Goal: Task Accomplishment & Management: Manage account settings

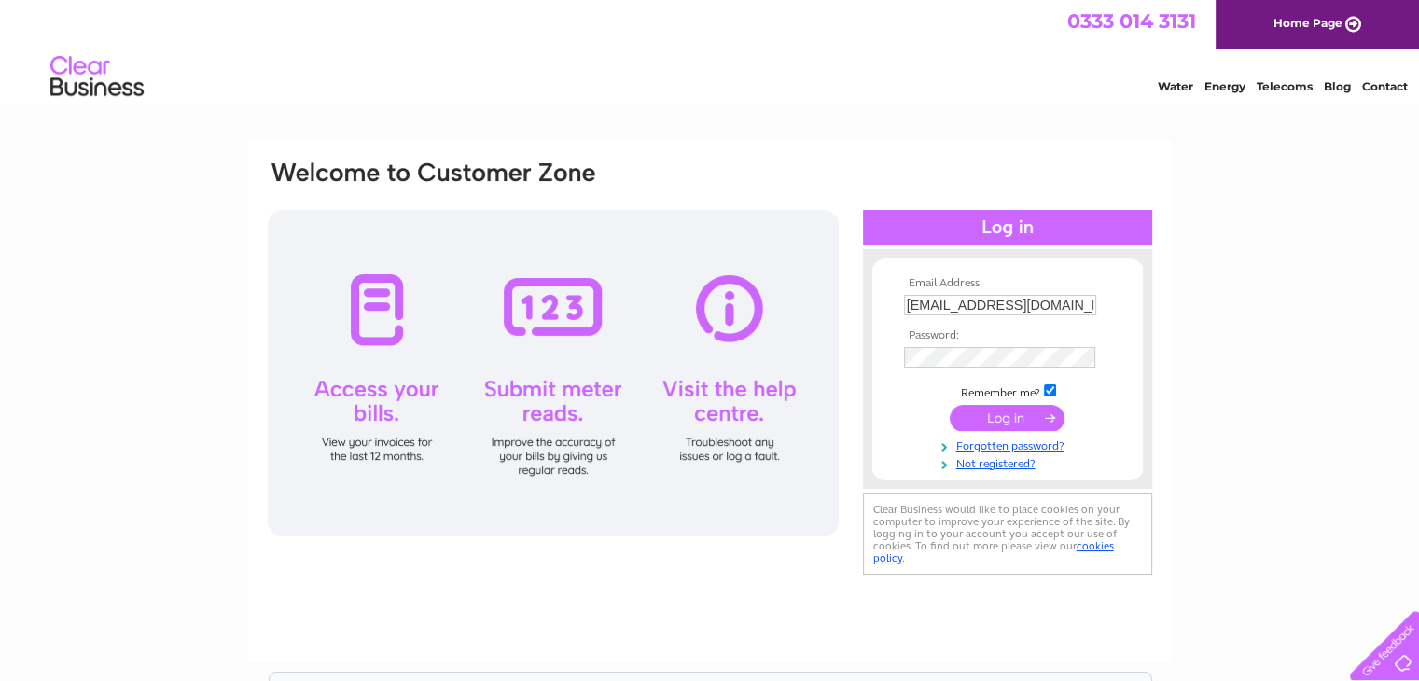
click at [1055, 395] on input "checkbox" at bounding box center [1050, 390] width 12 height 12
checkbox input "false"
click at [1034, 418] on input "submit" at bounding box center [1007, 418] width 115 height 26
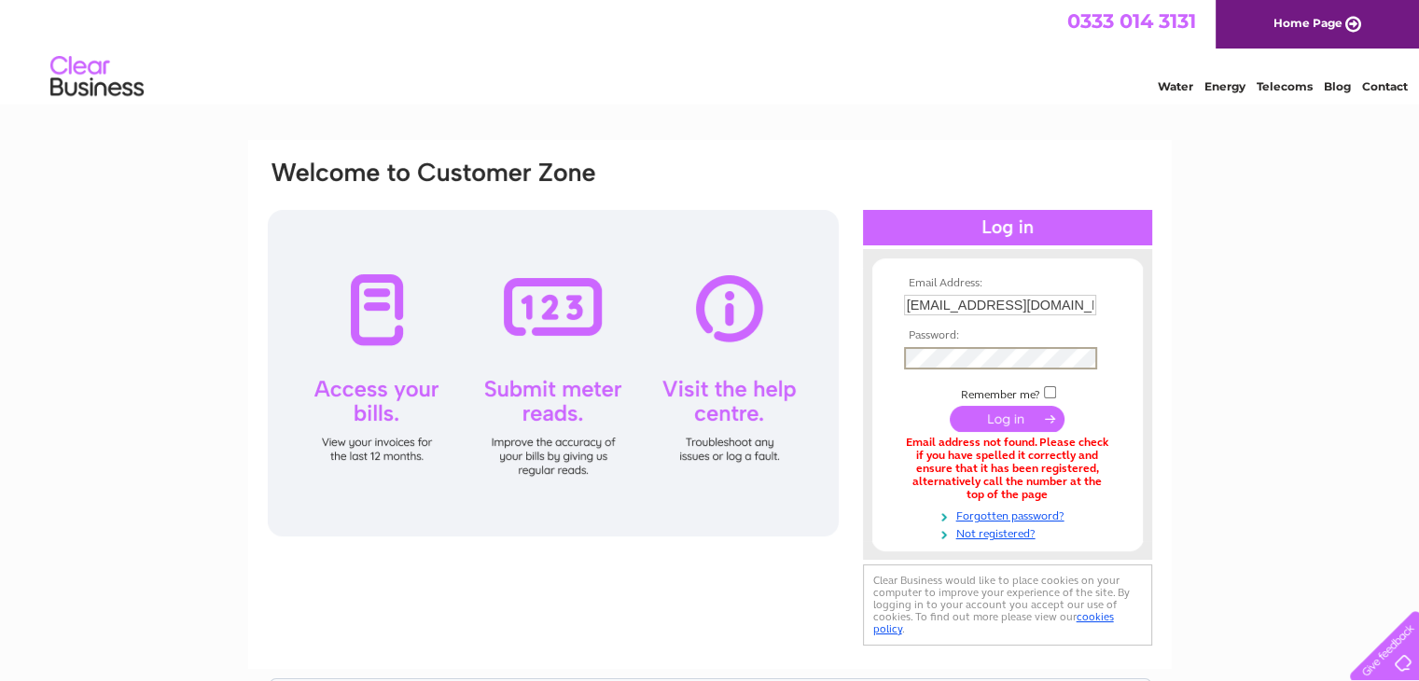
click at [1022, 424] on input "submit" at bounding box center [1007, 419] width 115 height 26
click at [1027, 311] on input "johiggins@georgefwhite.co.uk" at bounding box center [1000, 305] width 192 height 21
click at [1084, 305] on input "johiggins@georgefwhite.co.uk" at bounding box center [1001, 306] width 194 height 22
drag, startPoint x: 1084, startPoint y: 305, endPoint x: 834, endPoint y: 288, distance: 250.6
click at [834, 288] on div "Email Address: johiggins@georgefwhite.co.uk Password:" at bounding box center [710, 405] width 888 height 492
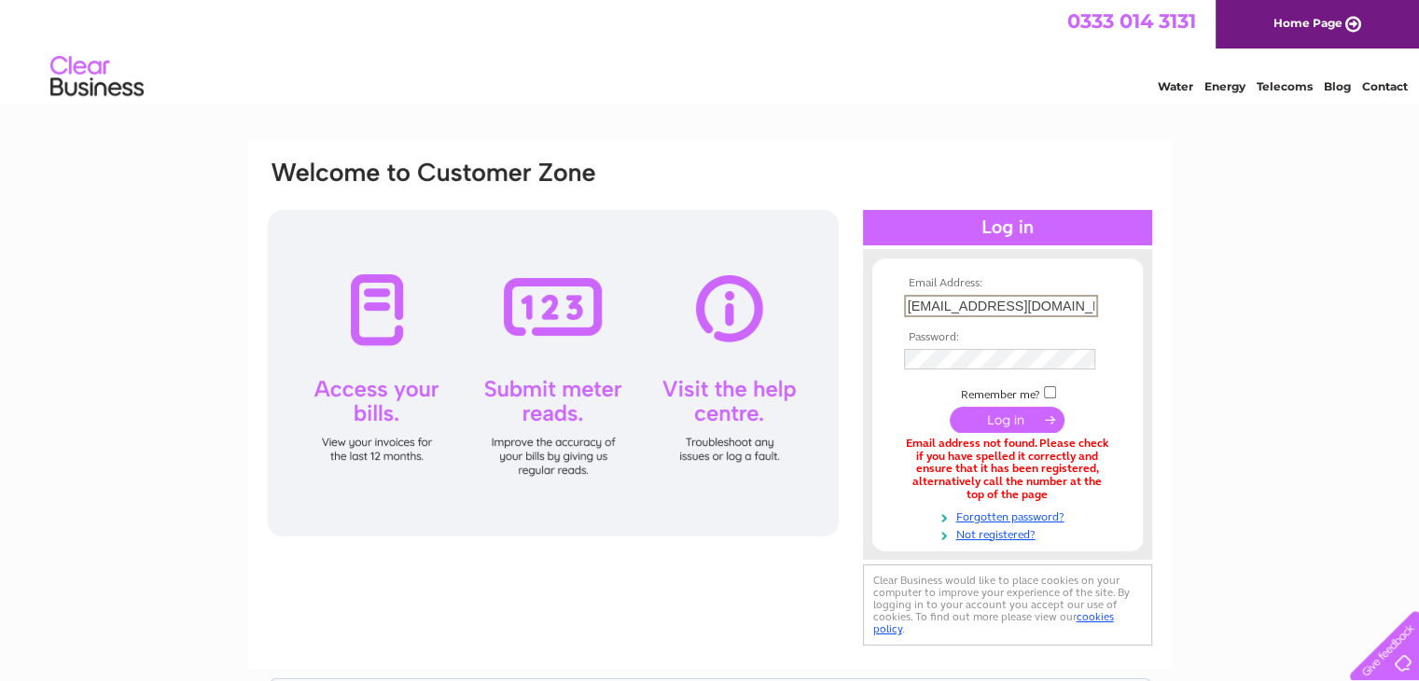
click at [1010, 308] on input "johiggins@georgefwhite.co.uk" at bounding box center [1001, 306] width 194 height 22
click at [1090, 299] on input "johiggins@georgefwhite.co.uk" at bounding box center [1001, 306] width 194 height 22
drag, startPoint x: 1090, startPoint y: 299, endPoint x: 874, endPoint y: 256, distance: 219.7
click at [874, 256] on div "Email Address: johiggins@georgefwhite.co.uk Password:" at bounding box center [1007, 404] width 289 height 311
type input "lucyveitch@hotmail.com"
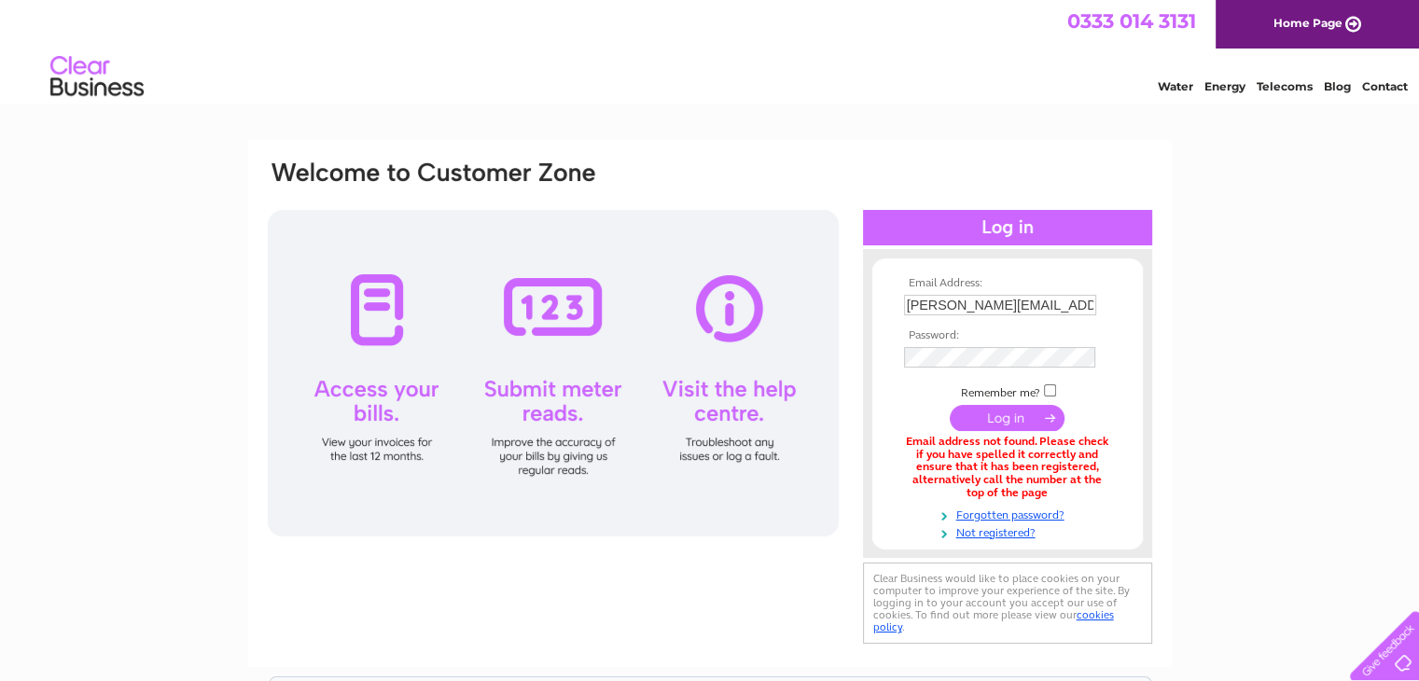
click at [1001, 420] on input "submit" at bounding box center [1007, 418] width 115 height 26
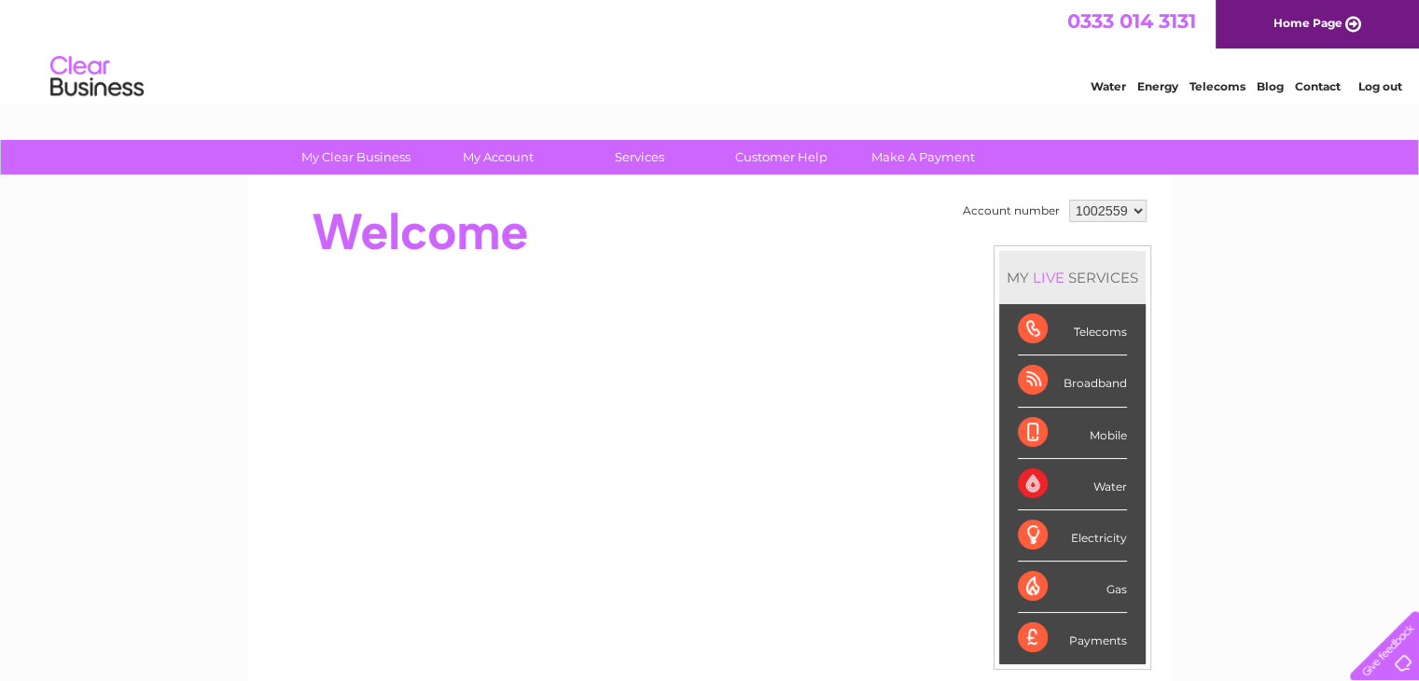
click at [1139, 216] on select "1002559" at bounding box center [1107, 211] width 77 height 22
click at [1069, 200] on select "1002559" at bounding box center [1107, 211] width 77 height 22
